Goal: Task Accomplishment & Management: Manage account settings

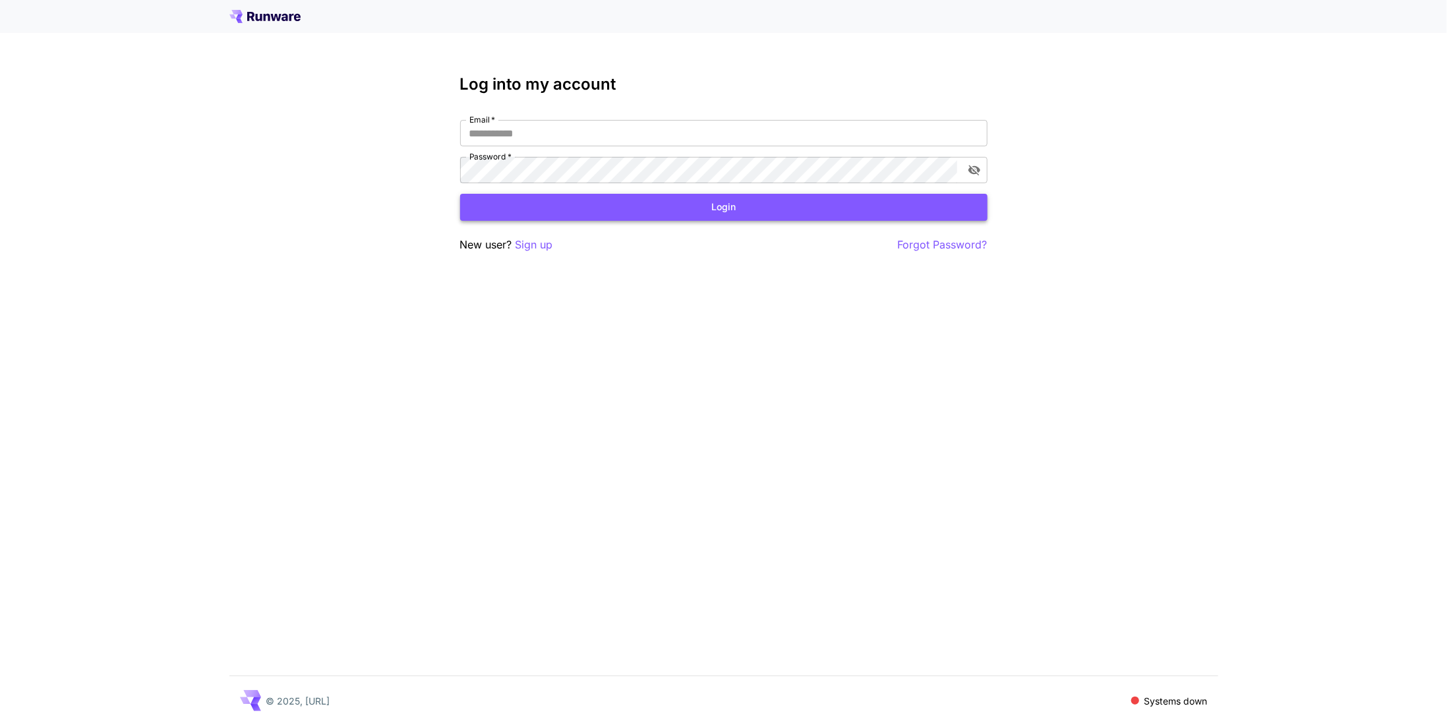
type input "**********"
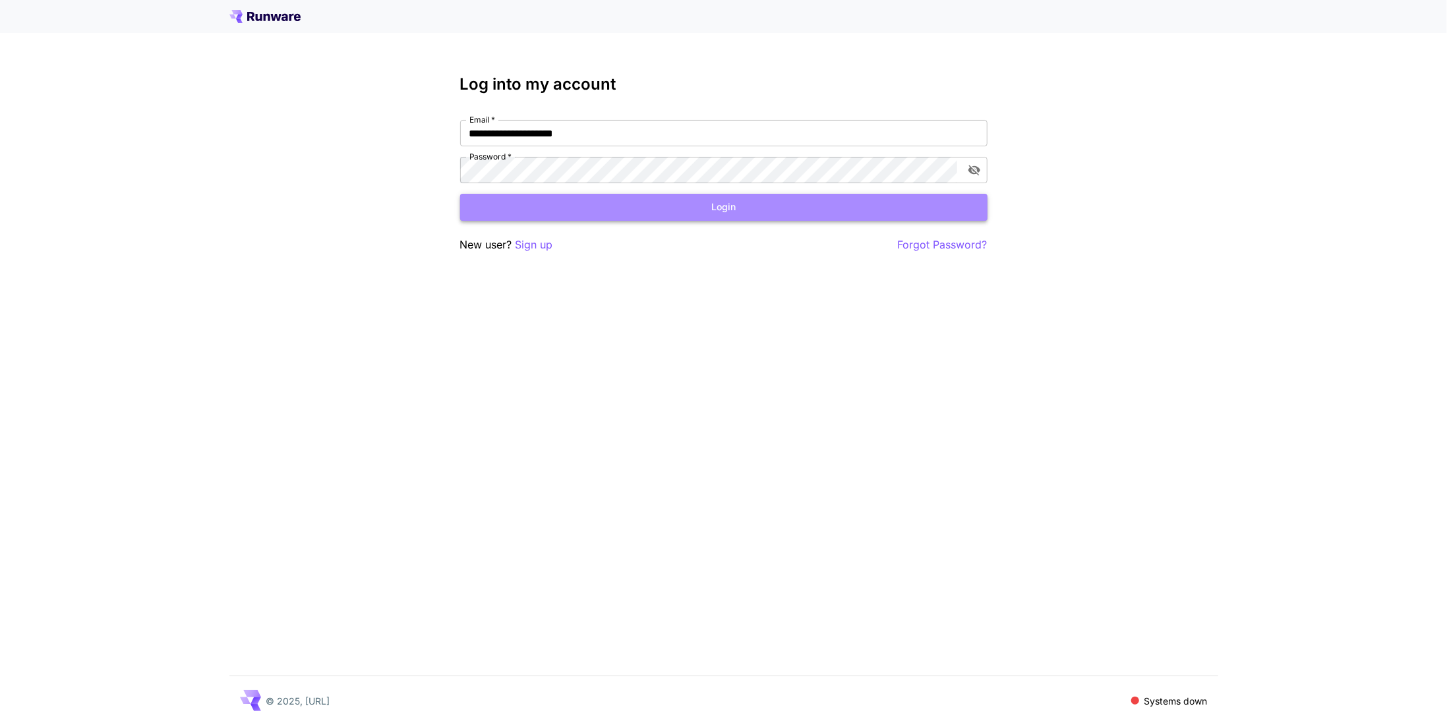
click at [657, 207] on button "Login" at bounding box center [723, 207] width 527 height 27
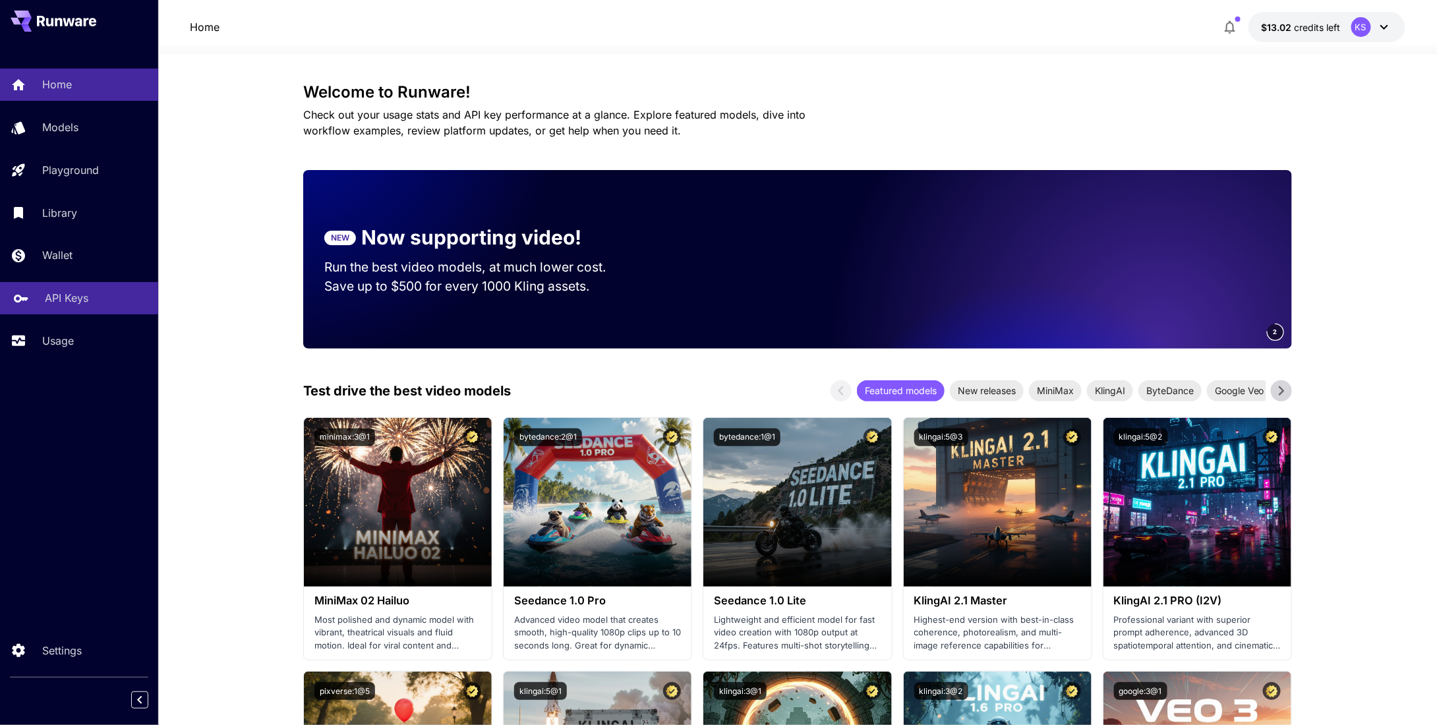
click at [56, 306] on p "API Keys" at bounding box center [67, 298] width 44 height 16
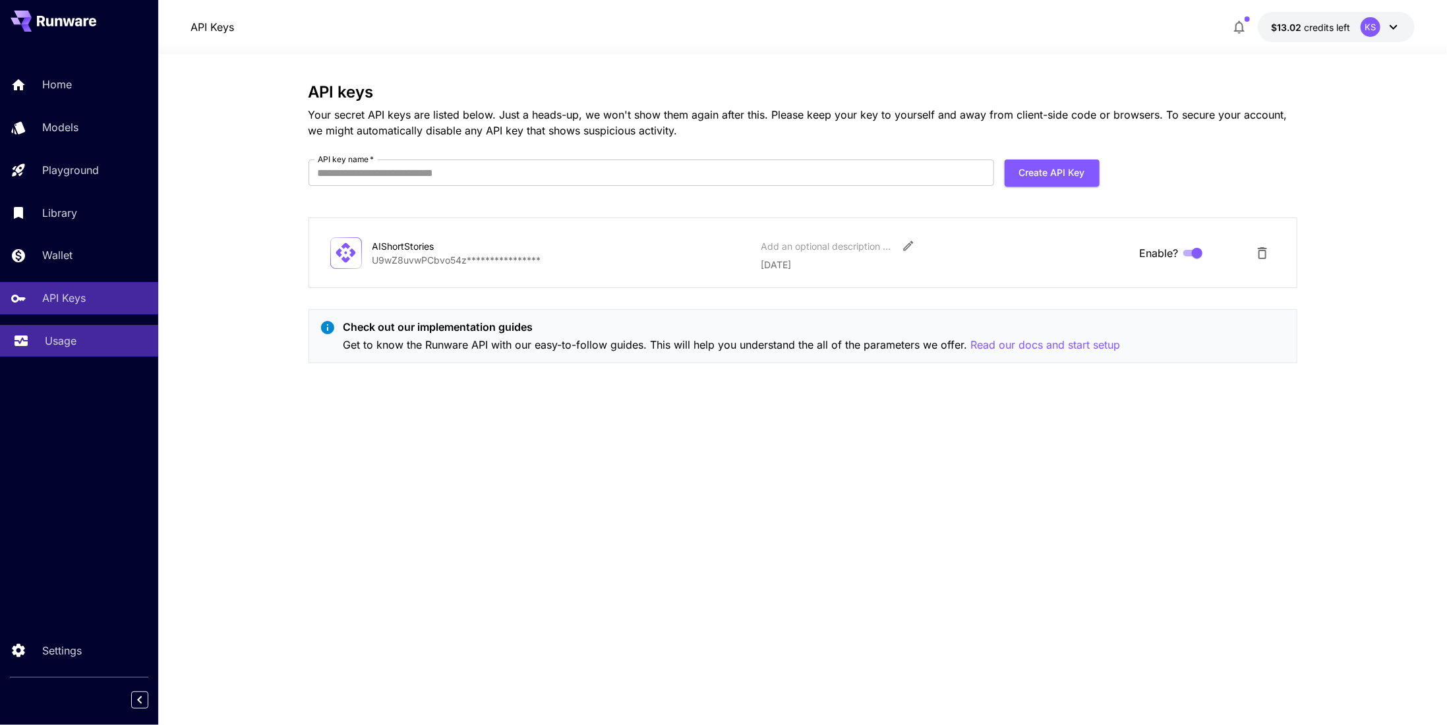
click at [65, 347] on p "Usage" at bounding box center [61, 341] width 32 height 16
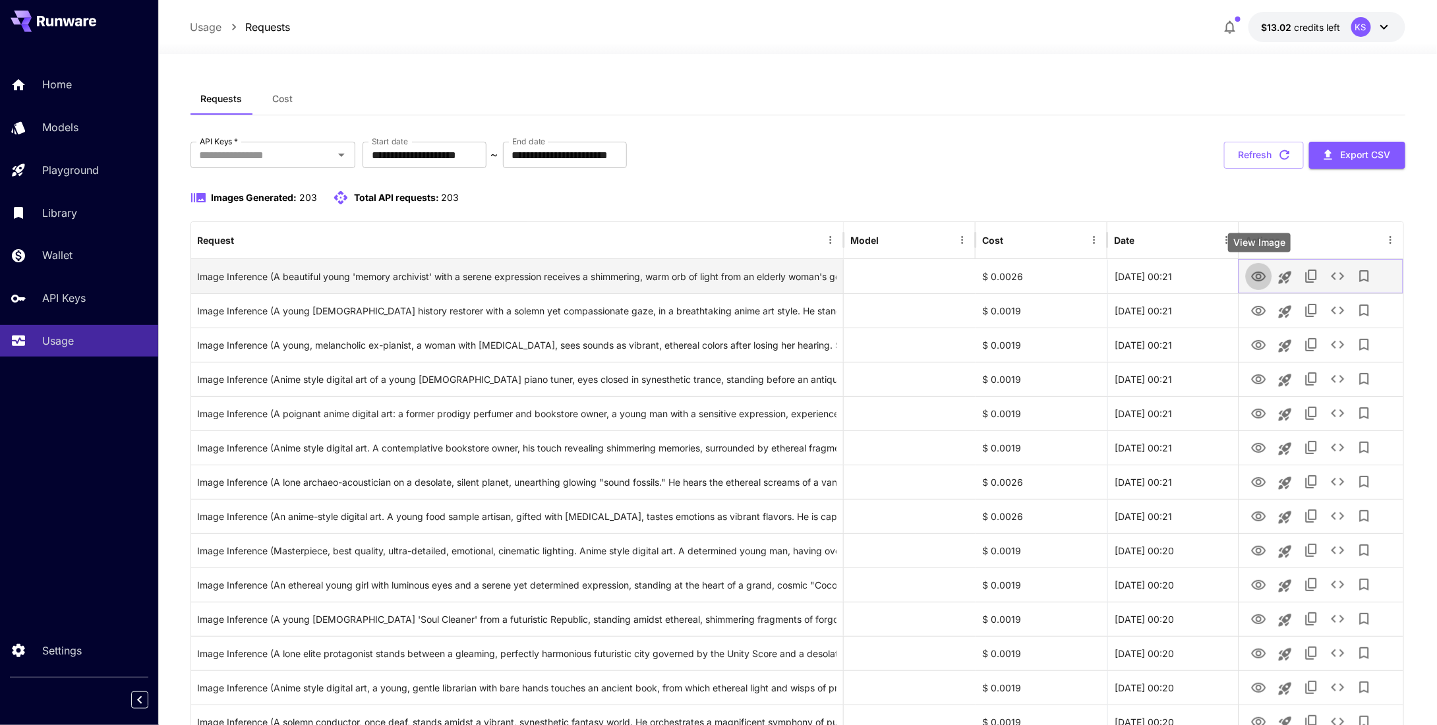
click at [1263, 275] on icon "View Image" at bounding box center [1259, 277] width 16 height 16
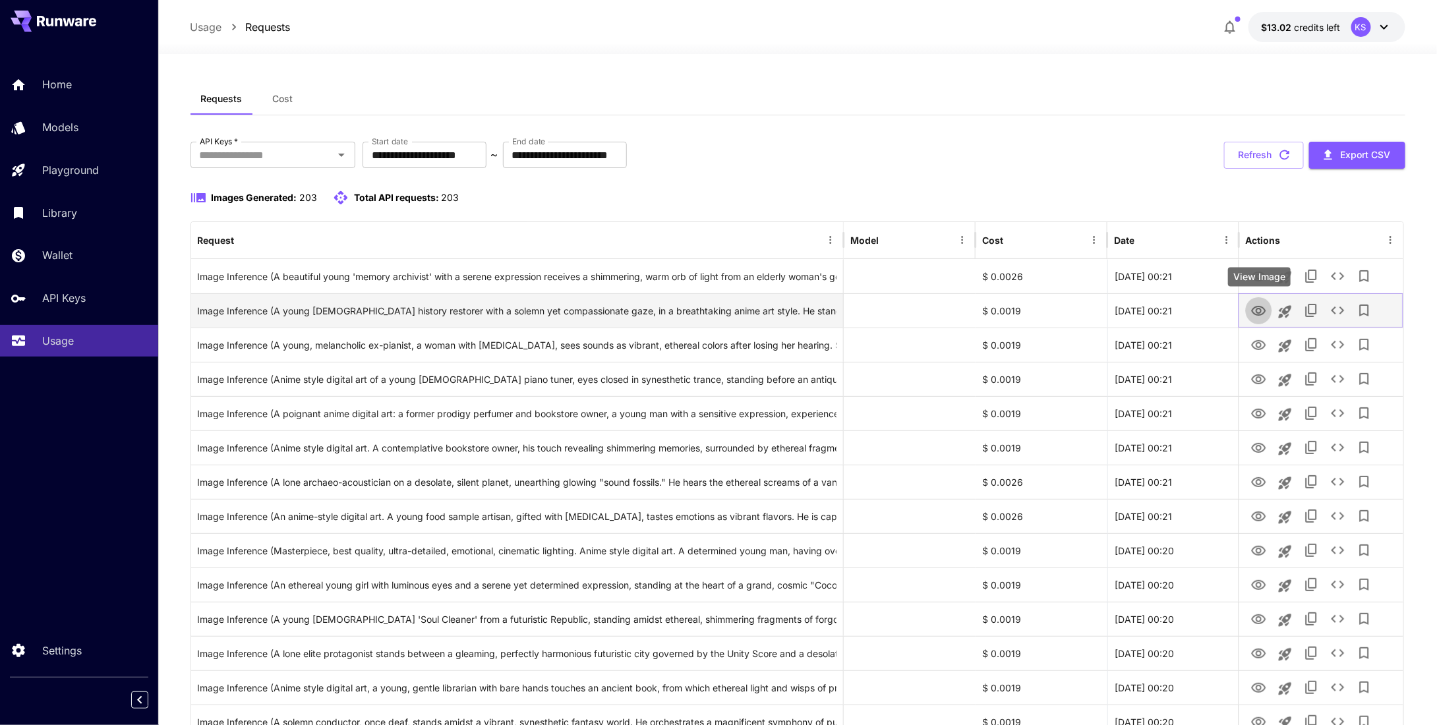
click at [1267, 311] on icon "View Image" at bounding box center [1259, 311] width 16 height 16
